Goal: Book appointment/travel/reservation

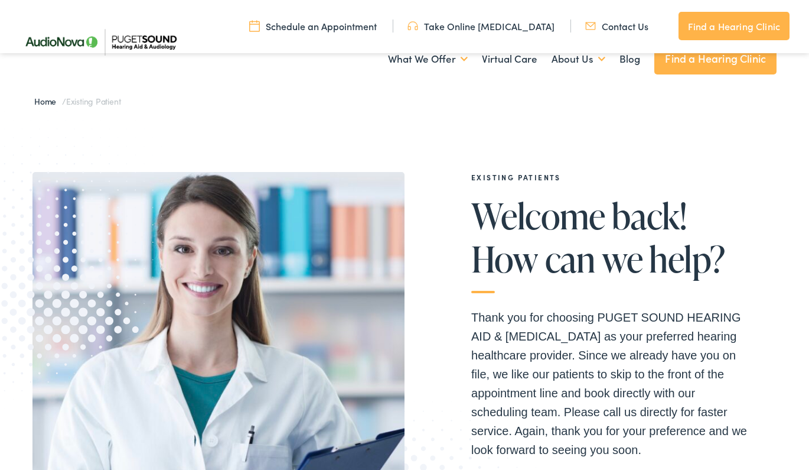
select select "[URL][DOMAIN_NAME][PERSON_NAME]"
click at [560, 265] on div "EXISTING PATIENTS Welcome back! How can we help? Thank you for choosing PUGET S…" at bounding box center [609, 399] width 335 height 453
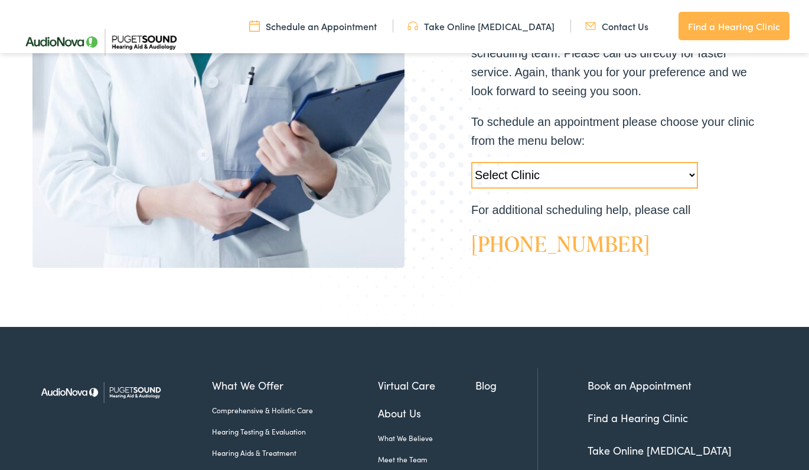
scroll to position [359, 0]
click at [652, 129] on p "To schedule an appointment please choose your clinic from the menu below:" at bounding box center [613, 131] width 284 height 38
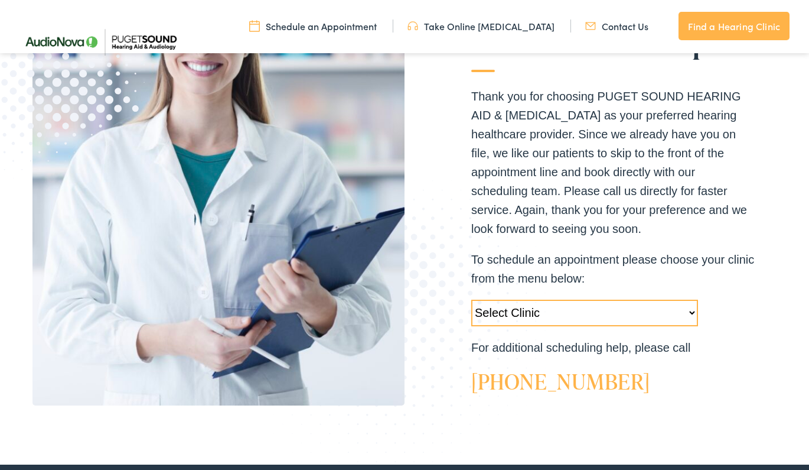
scroll to position [221, 0]
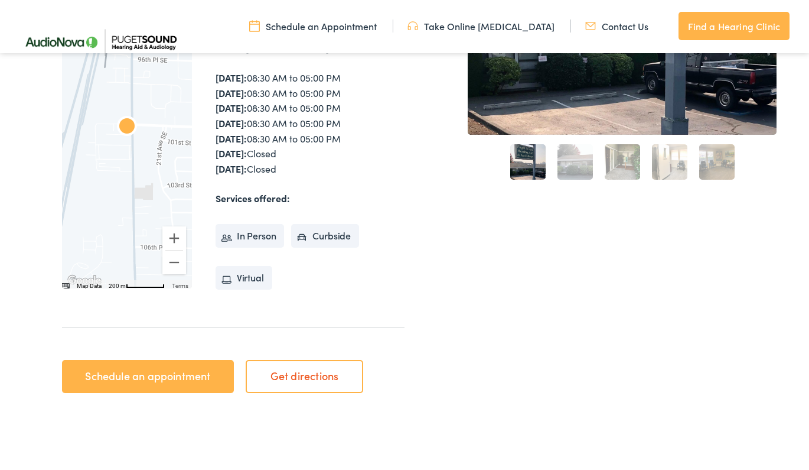
scroll to position [413, 0]
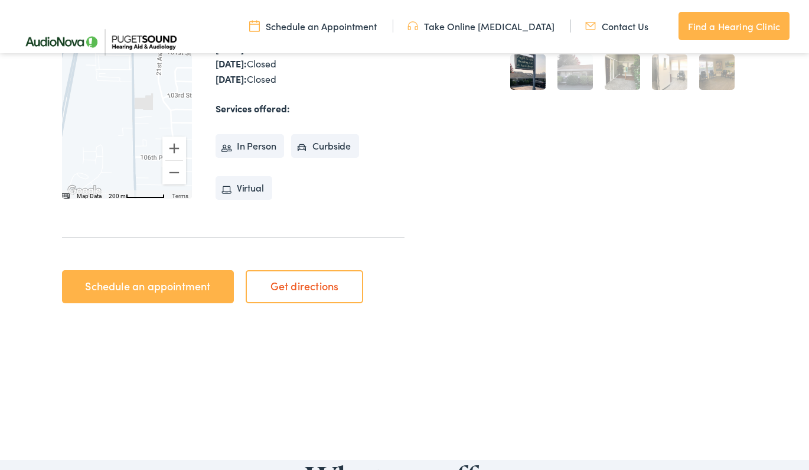
click at [206, 286] on link "Schedule an appointment" at bounding box center [148, 286] width 172 height 33
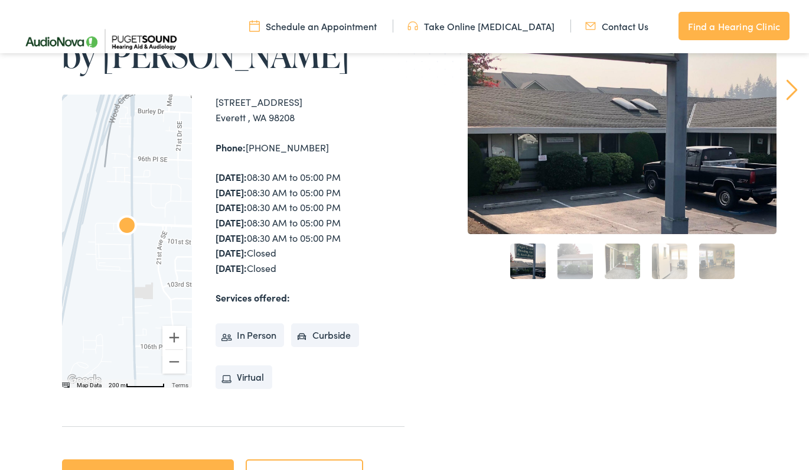
scroll to position [225, 0]
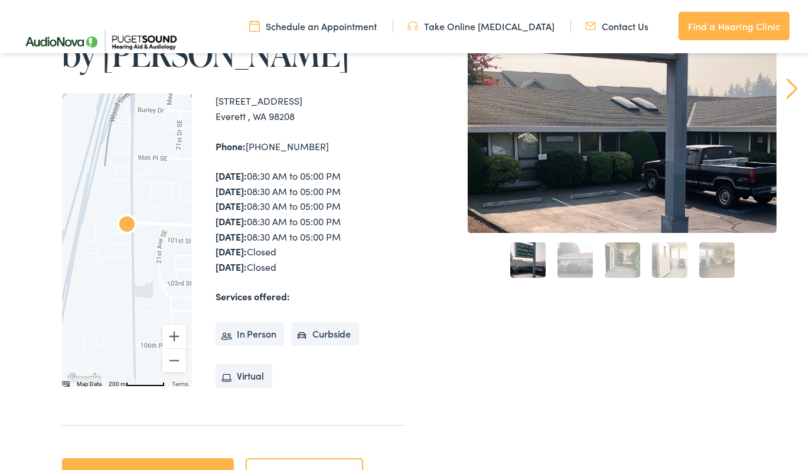
click at [575, 262] on link "2" at bounding box center [575, 259] width 35 height 35
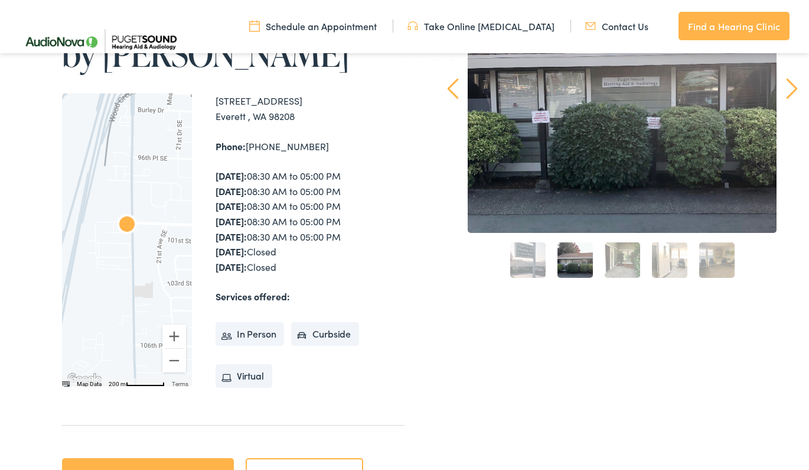
click at [616, 268] on link "3" at bounding box center [622, 259] width 35 height 35
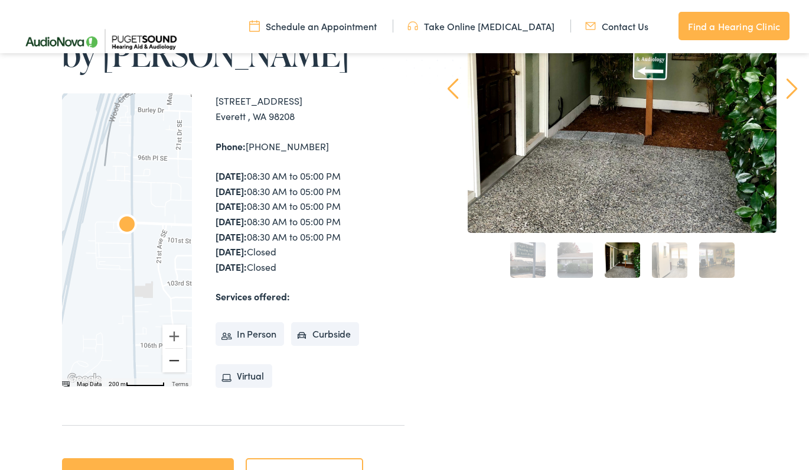
click at [175, 359] on button "Zoom out" at bounding box center [174, 361] width 24 height 24
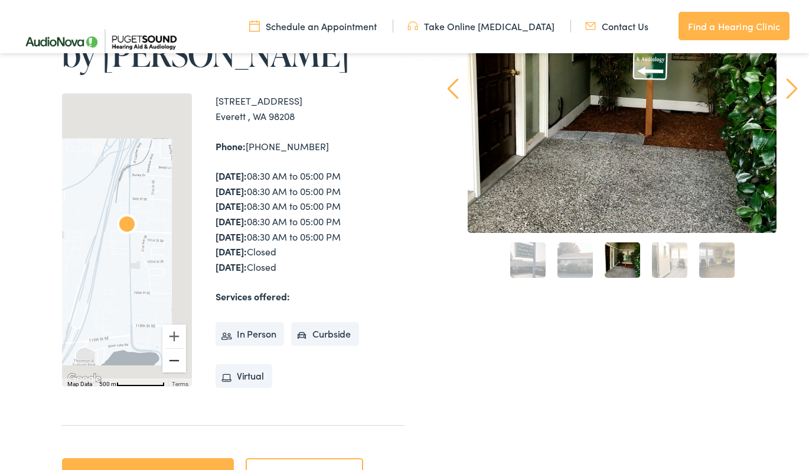
click at [175, 359] on button "Zoom out" at bounding box center [174, 361] width 24 height 24
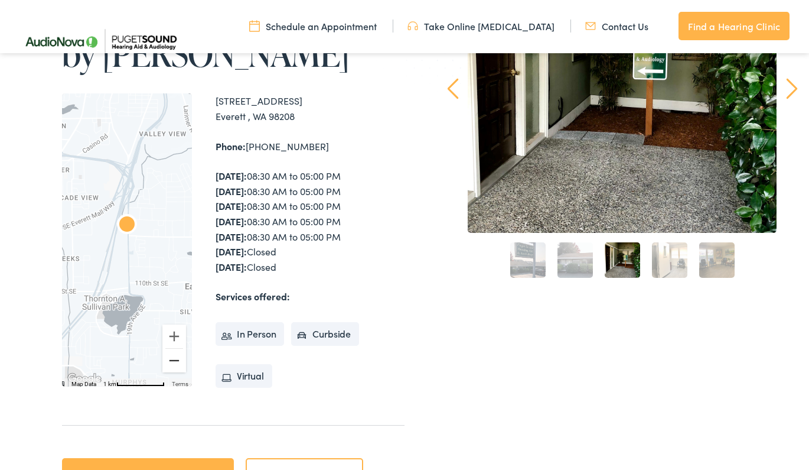
click at [175, 359] on button "Zoom out" at bounding box center [174, 361] width 24 height 24
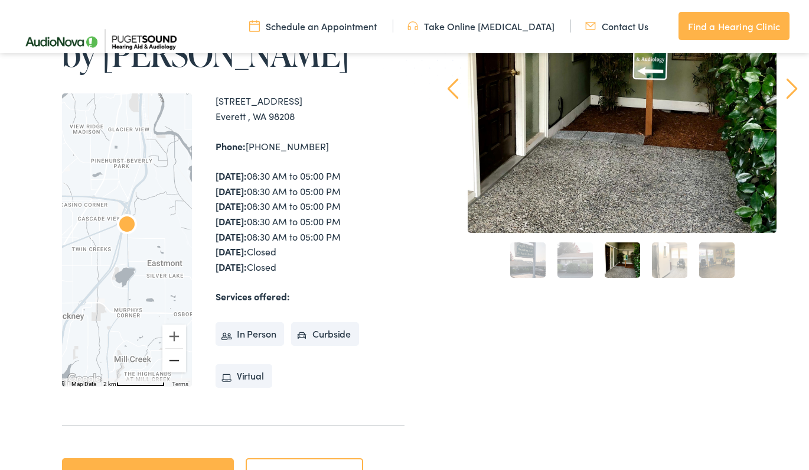
click at [175, 359] on button "Zoom out" at bounding box center [174, 361] width 24 height 24
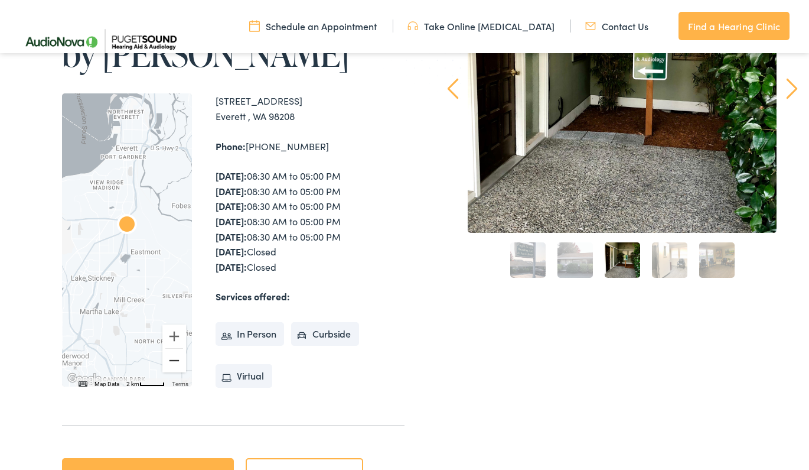
click at [175, 359] on button "Zoom out" at bounding box center [174, 361] width 24 height 24
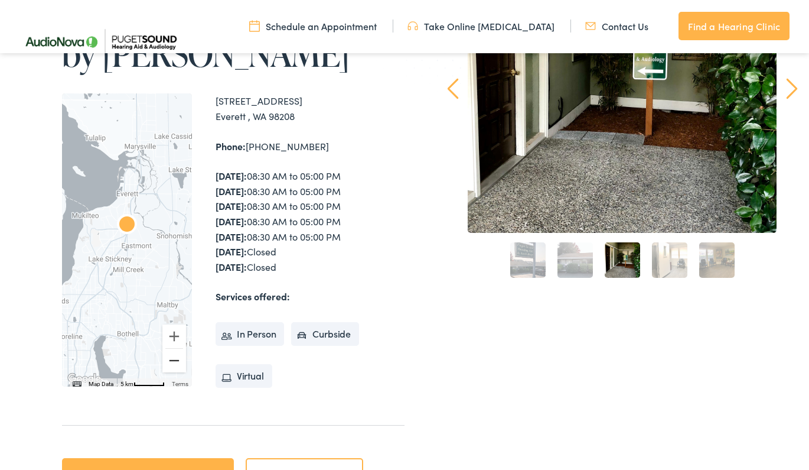
click at [175, 359] on button "Zoom out" at bounding box center [174, 361] width 24 height 24
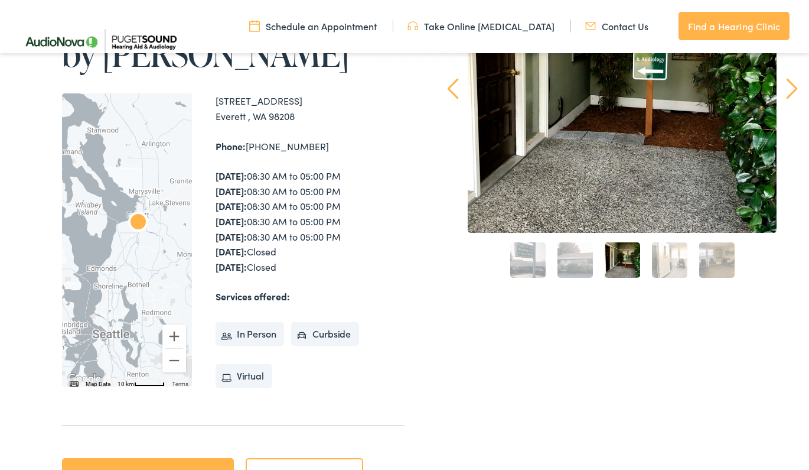
drag, startPoint x: 119, startPoint y: 311, endPoint x: 131, endPoint y: 308, distance: 12.8
click at [131, 308] on div at bounding box center [127, 239] width 130 height 293
click at [132, 239] on div at bounding box center [127, 239] width 130 height 293
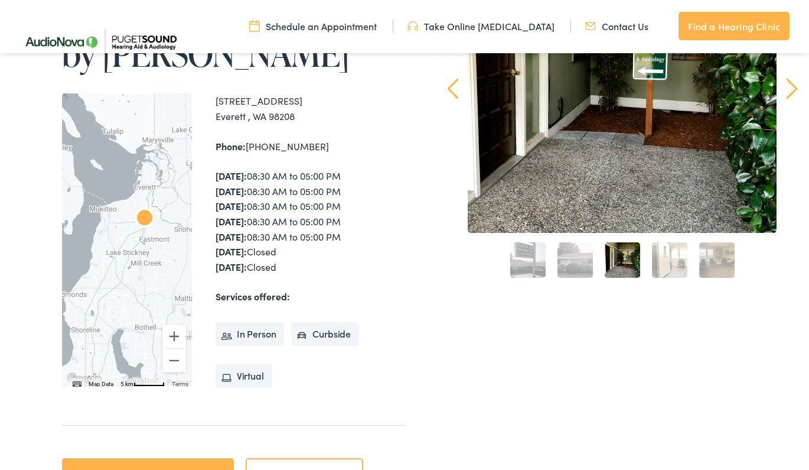
click at [125, 232] on div at bounding box center [127, 239] width 130 height 293
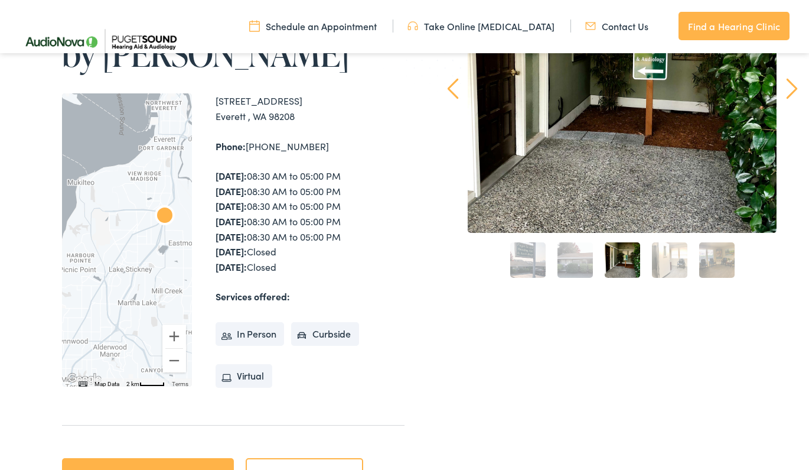
drag, startPoint x: 307, startPoint y: 112, endPoint x: 214, endPoint y: 100, distance: 93.5
click at [214, 100] on div "← Move left → Move right ↑ Move up ↓ Move down + Zoom in - Zoom out Home Jump l…" at bounding box center [233, 239] width 343 height 293
copy div "1820 100th Pl SE, Suite A Everett , WA 98208"
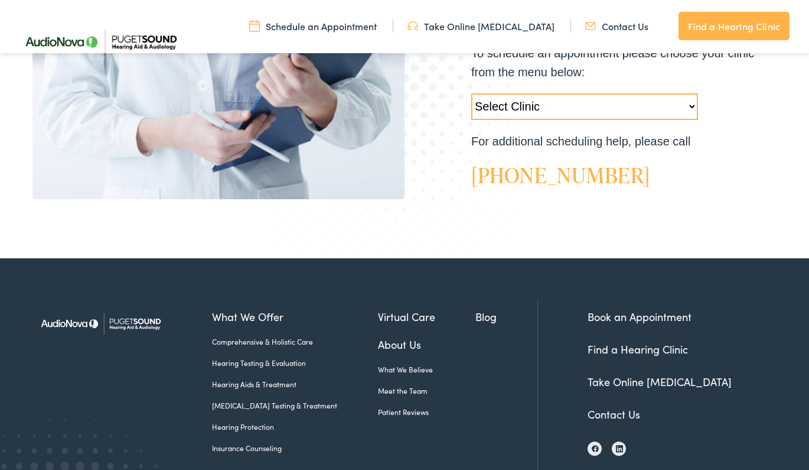
scroll to position [427, 0]
select select "[URL][DOMAIN_NAME][PERSON_NAME]"
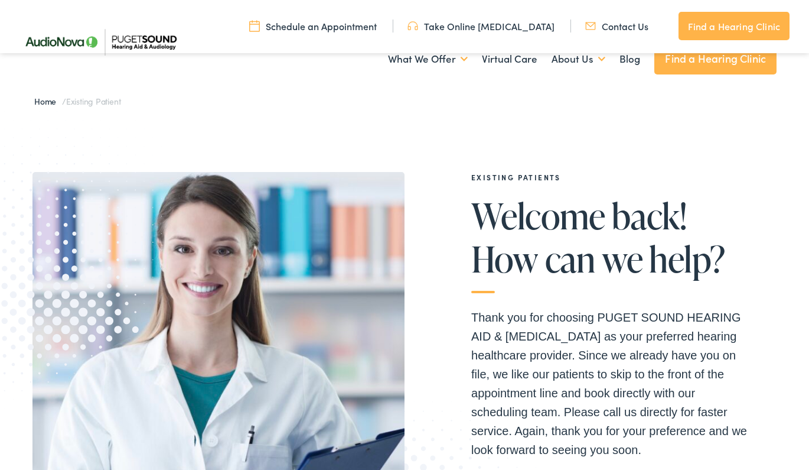
select select "[URL][DOMAIN_NAME][PERSON_NAME]"
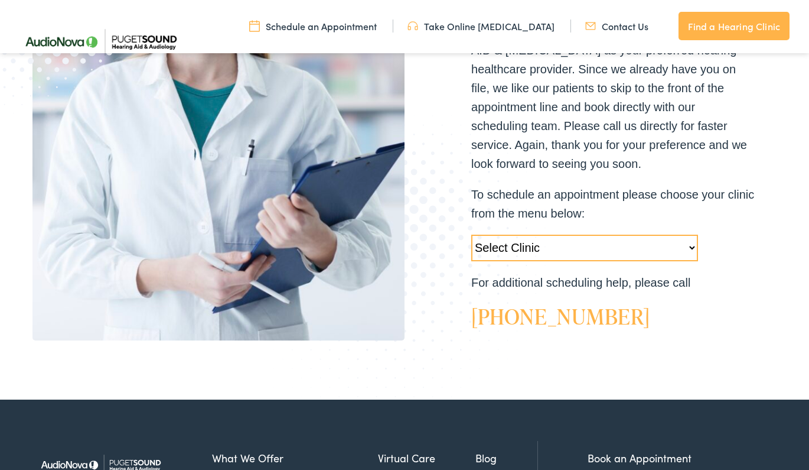
scroll to position [344, 0]
